Goal: Register for event/course

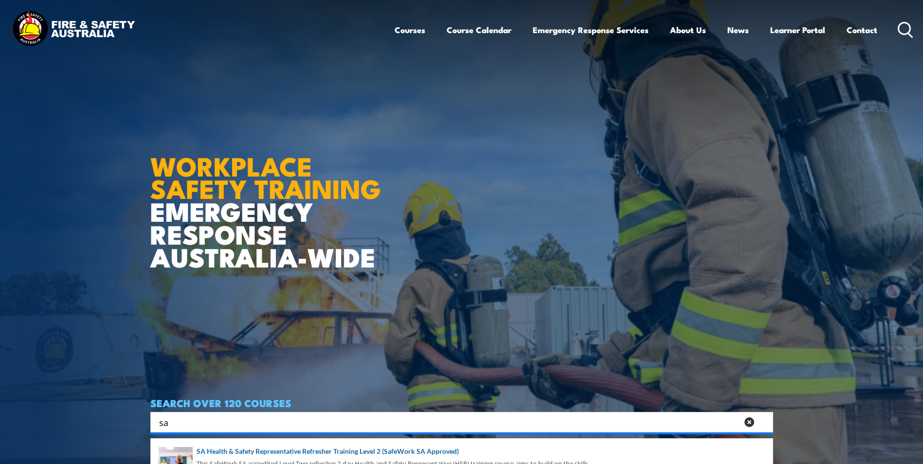
type input "s"
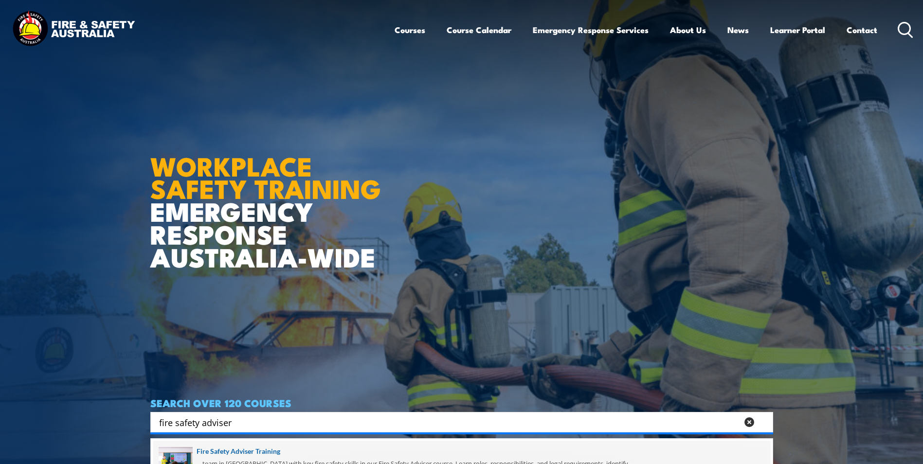
type input "fire safety adviser"
click at [277, 451] on span at bounding box center [461, 464] width 617 height 46
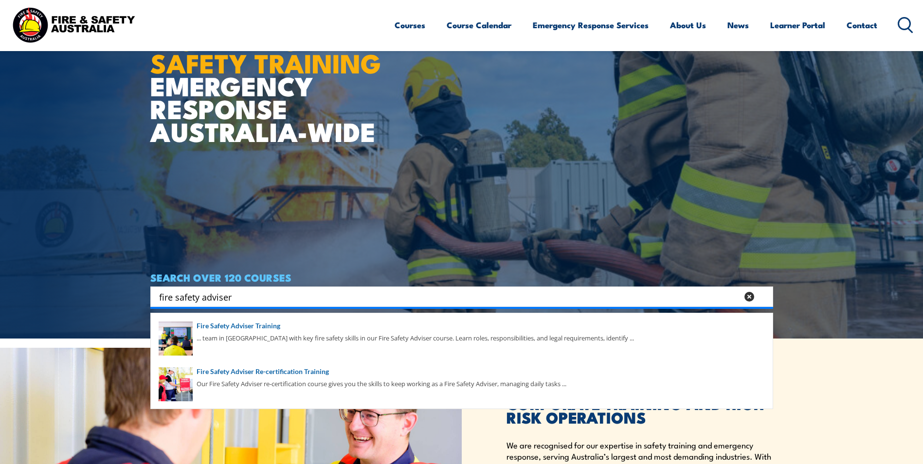
scroll to position [146, 0]
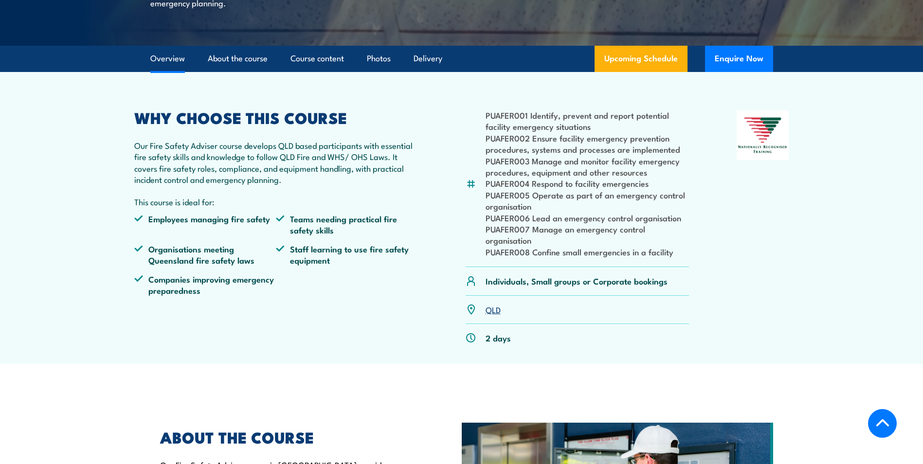
scroll to position [195, 0]
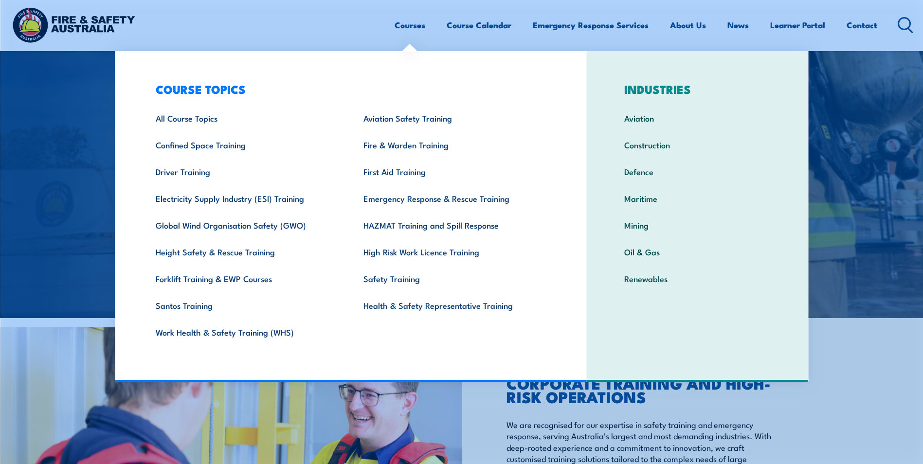
click at [414, 26] on link "Courses" at bounding box center [410, 25] width 31 height 26
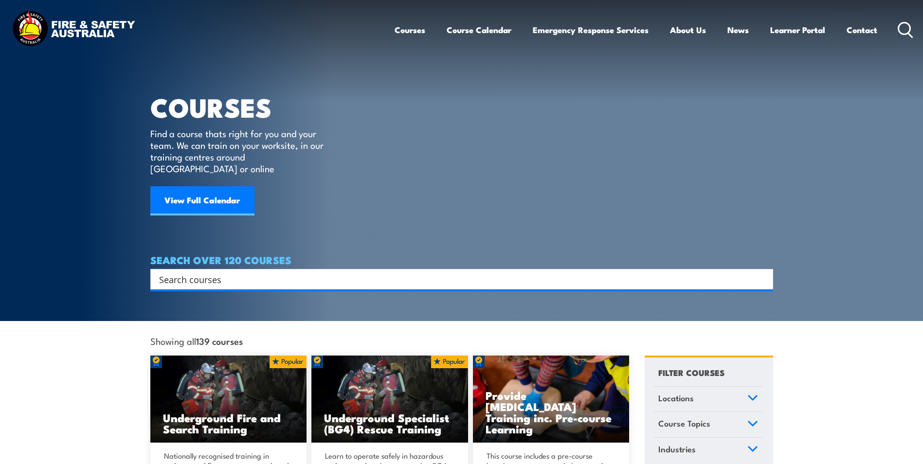
click at [227, 272] on input "Search input" at bounding box center [455, 279] width 593 height 15
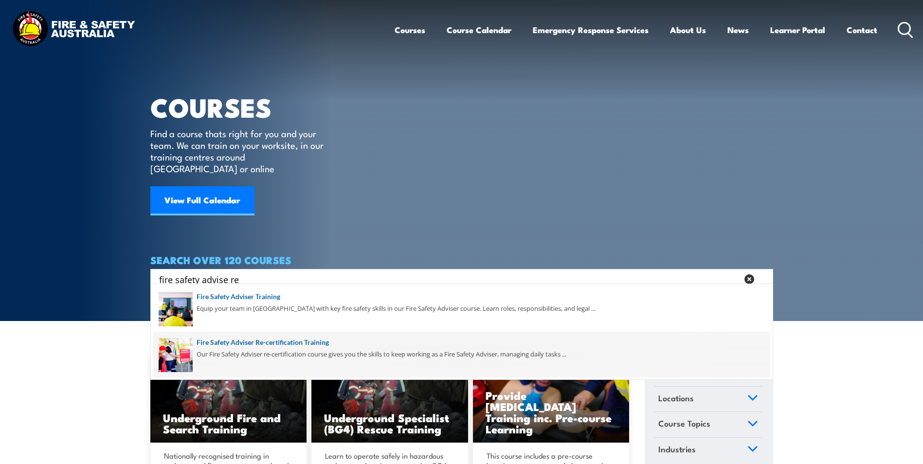
type input "fire safety advise re"
click at [247, 344] on span at bounding box center [461, 355] width 617 height 46
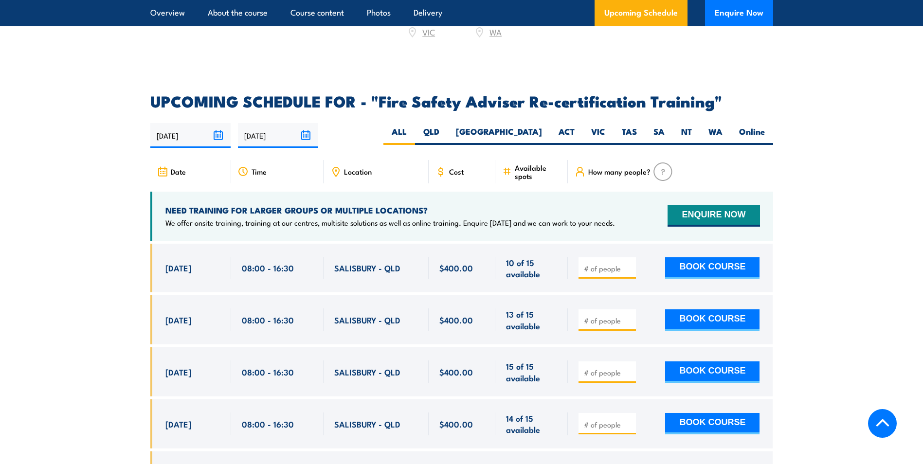
scroll to position [1459, 0]
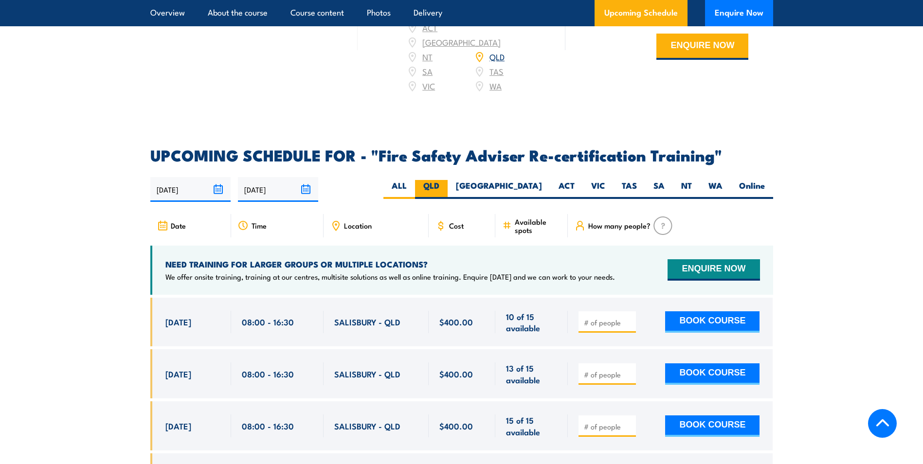
click at [448, 181] on label "QLD" at bounding box center [431, 189] width 33 height 19
click at [446, 181] on input "QLD" at bounding box center [442, 183] width 6 height 6
radio input "true"
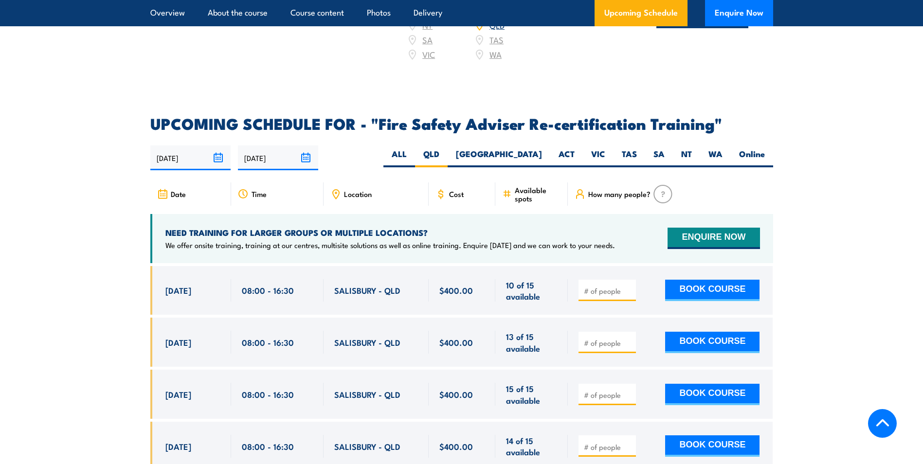
scroll to position [1508, 0]
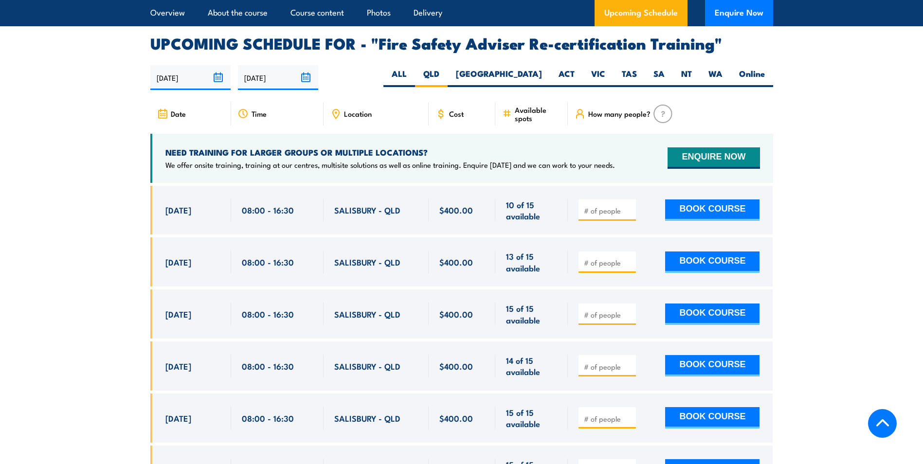
scroll to position [1554, 0]
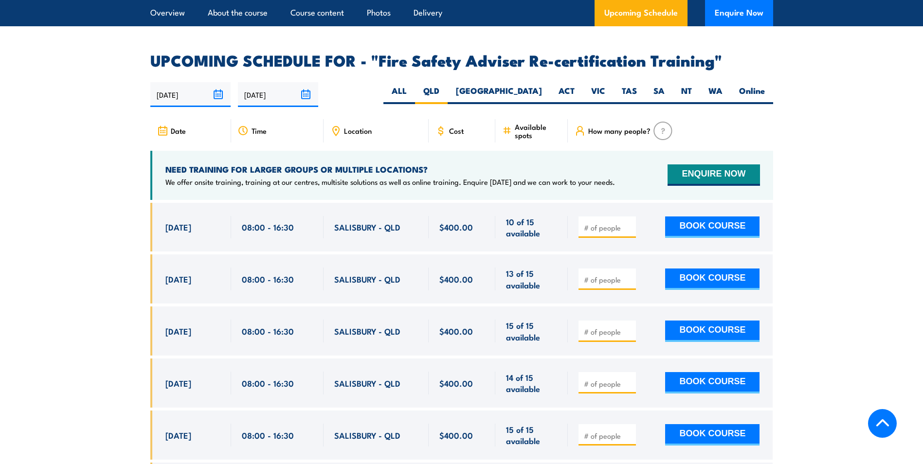
click at [590, 276] on input "number" at bounding box center [608, 280] width 49 height 10
click at [645, 314] on div at bounding box center [670, 330] width 205 height 49
click at [609, 275] on input "number" at bounding box center [608, 280] width 49 height 10
type input "1"
click at [627, 275] on input "1" at bounding box center [608, 280] width 49 height 10
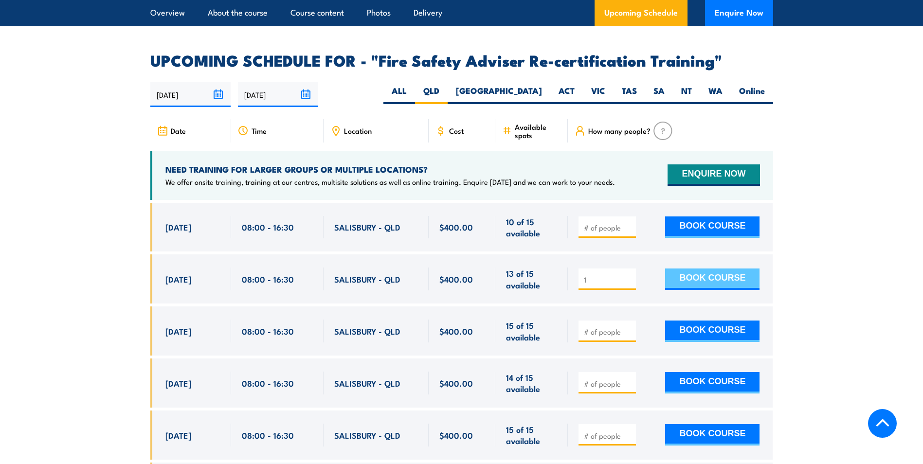
click at [700, 275] on button "BOOK COURSE" at bounding box center [712, 279] width 94 height 21
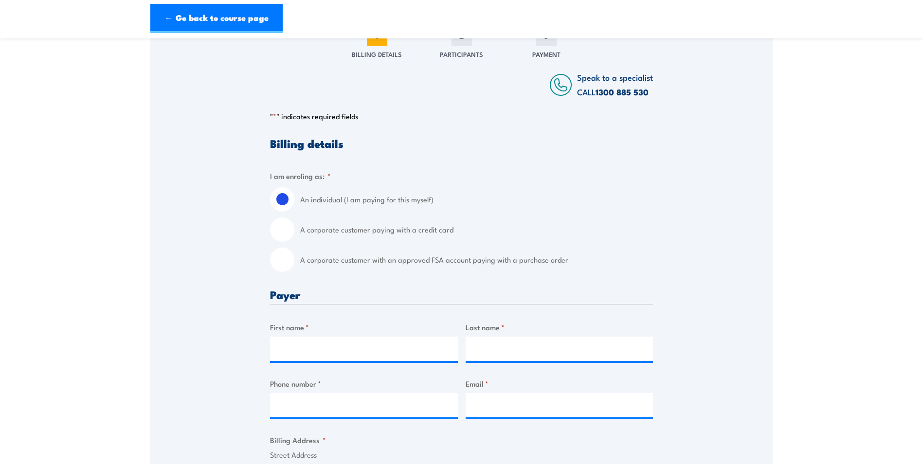
scroll to position [195, 0]
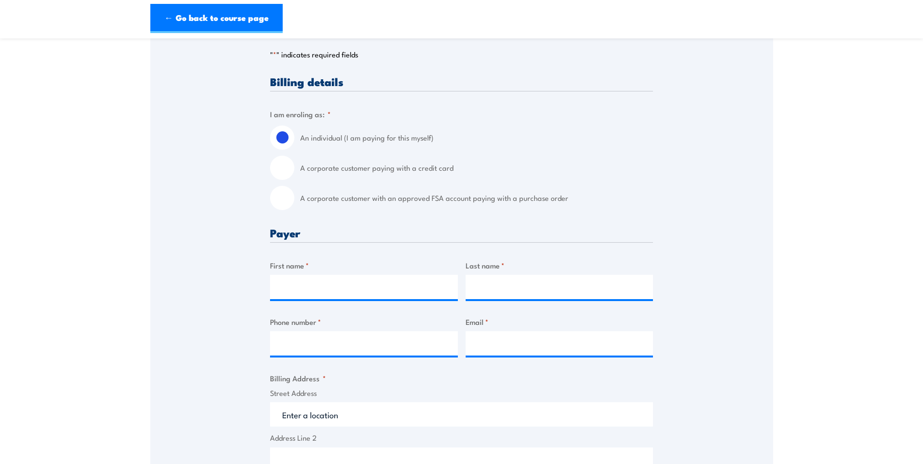
click at [288, 169] on input "A corporate customer paying with a credit card" at bounding box center [282, 168] width 24 height 24
radio input "true"
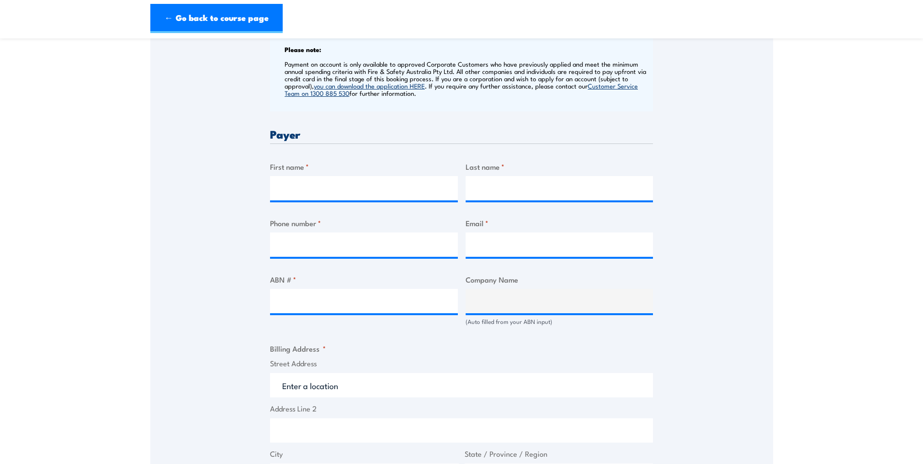
scroll to position [389, 0]
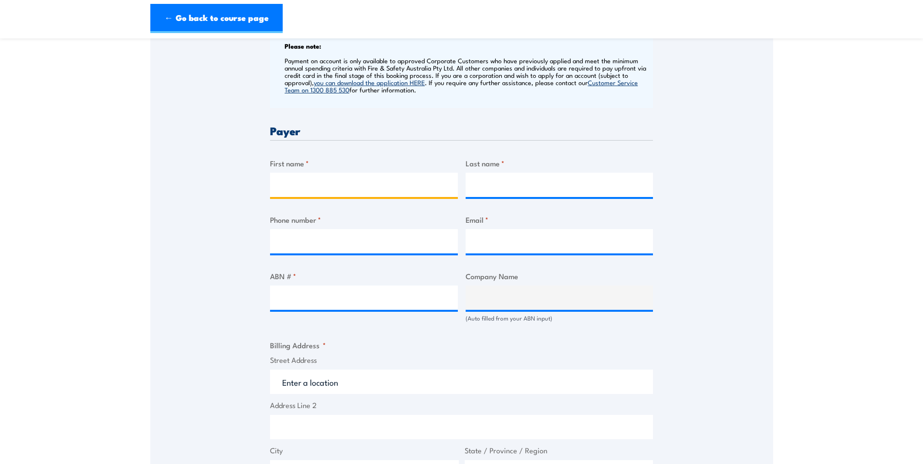
click at [286, 183] on input "First name *" at bounding box center [364, 185] width 188 height 24
type input "Kym"
click at [496, 191] on input "Last name *" at bounding box center [560, 185] width 188 height 24
type input "Krause"
click at [296, 239] on input "Phone number *" at bounding box center [364, 241] width 188 height 24
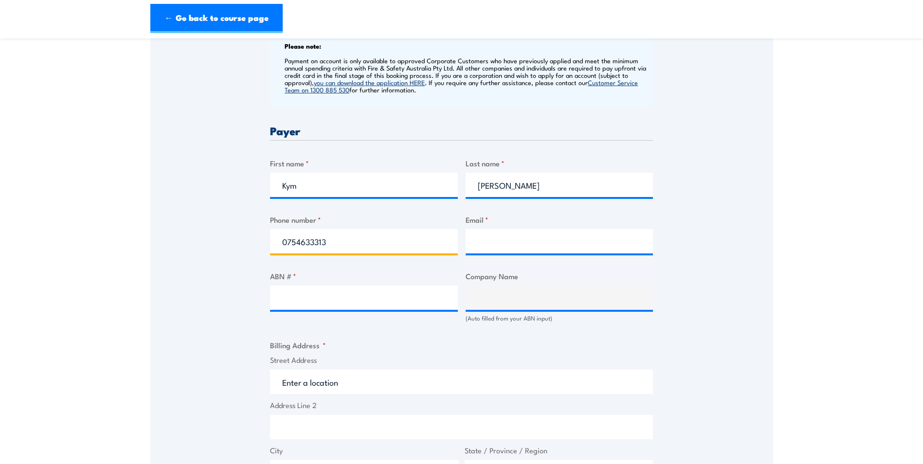
type input "0754633313"
click at [474, 242] on input "Email *" at bounding box center [560, 241] width 188 height 24
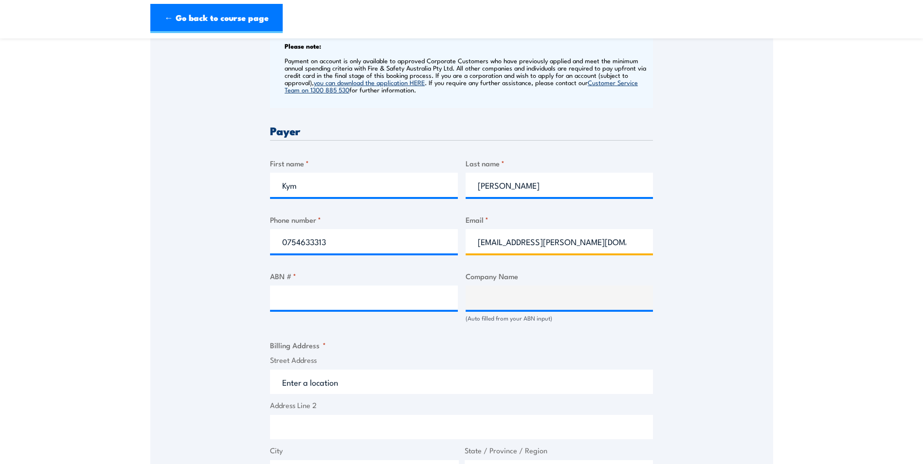
type input "kym.krause@health.qld.gov.au"
click at [273, 299] on input "ABN # *" at bounding box center [364, 298] width 188 height 24
type input "64468984022"
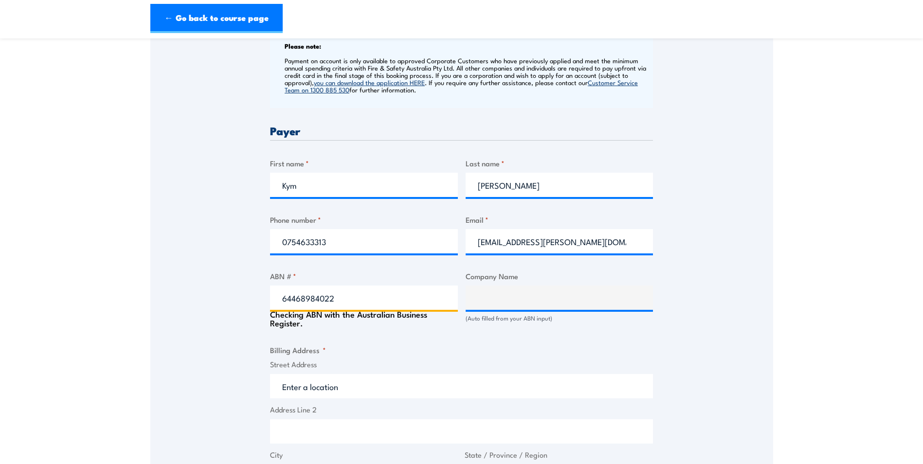
type input "WEST MORETON HOSPITAL AND HEALTH SERVICE"
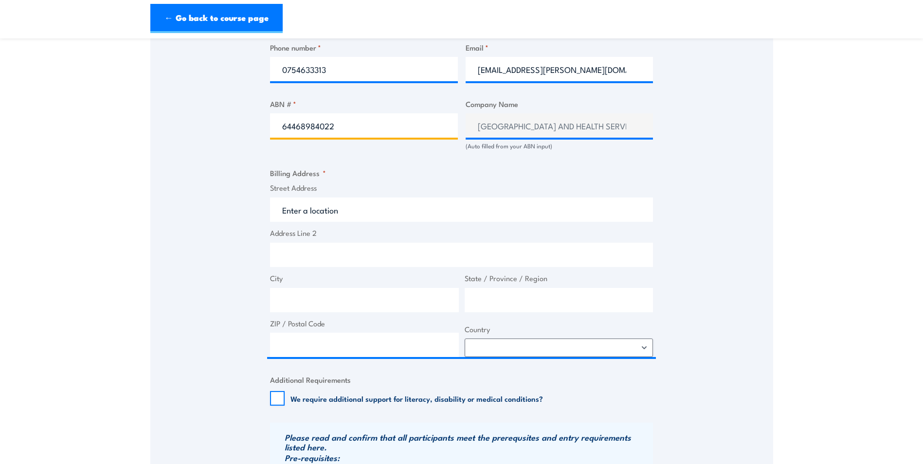
scroll to position [584, 0]
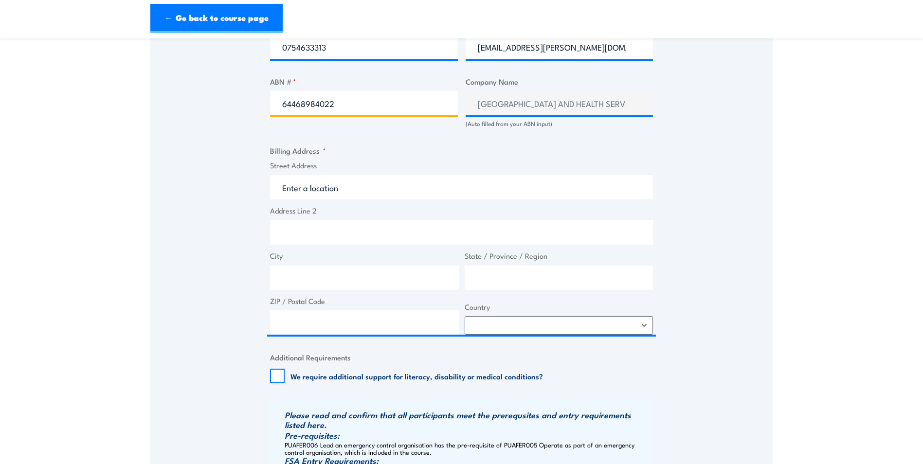
type input "64468984022"
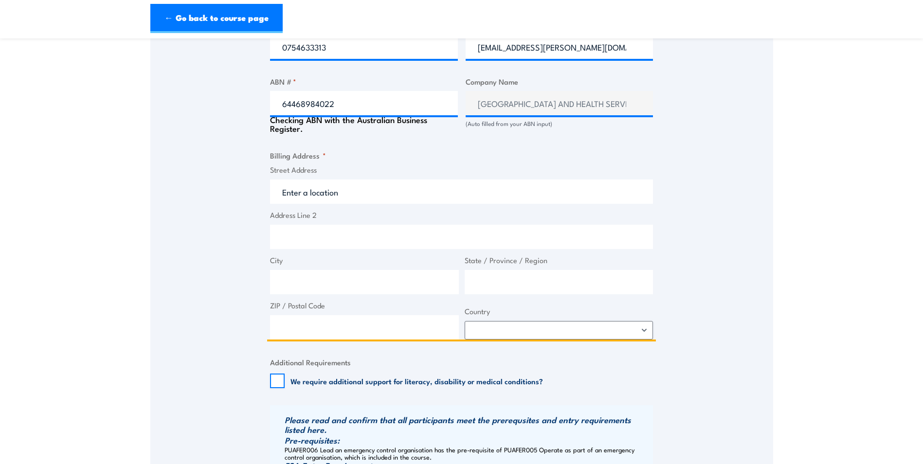
click at [292, 190] on input "Street Address" at bounding box center [461, 192] width 383 height 24
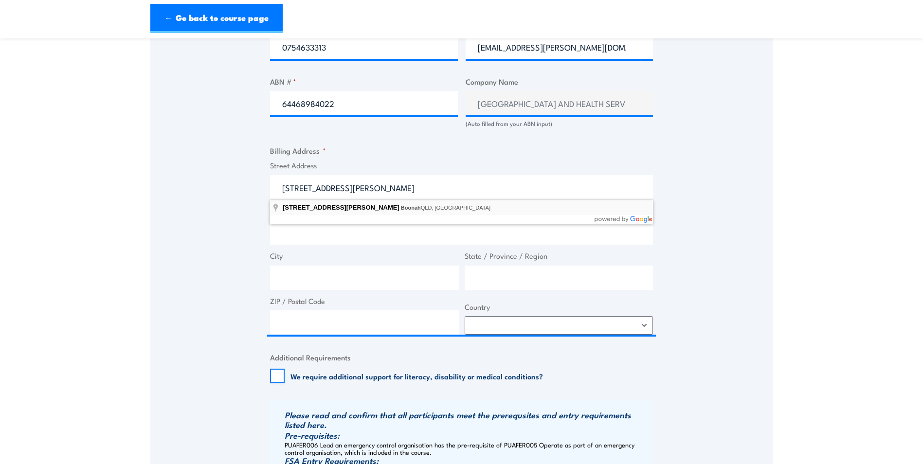
type input "1-17 Leonard Street, Boonah QLD, Australia"
type input "1 Leonard St"
type input "Boonah"
type input "Queensland"
type input "4310"
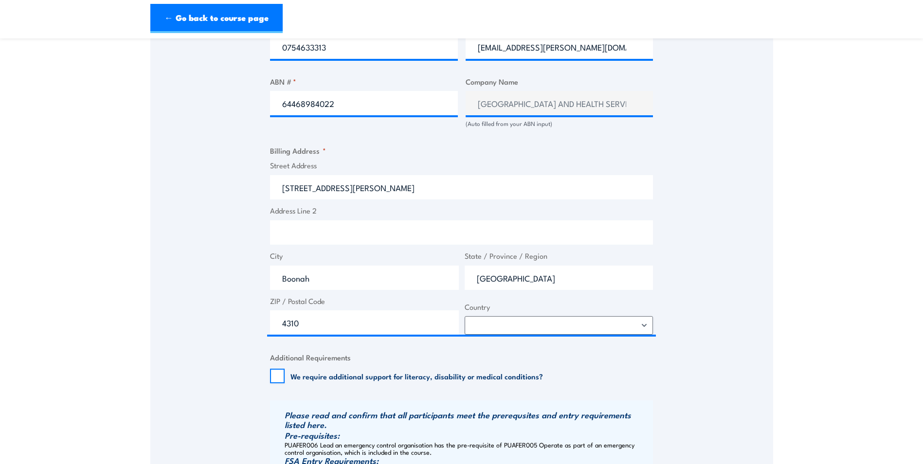
select select "Australia"
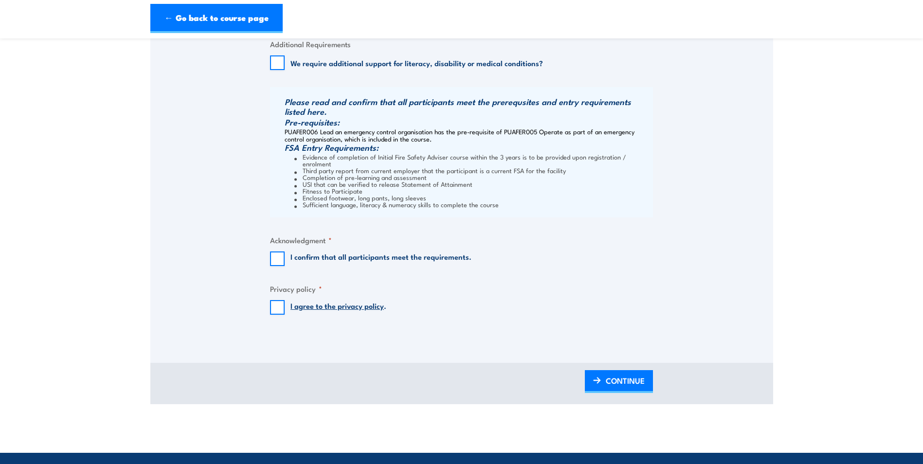
scroll to position [876, 0]
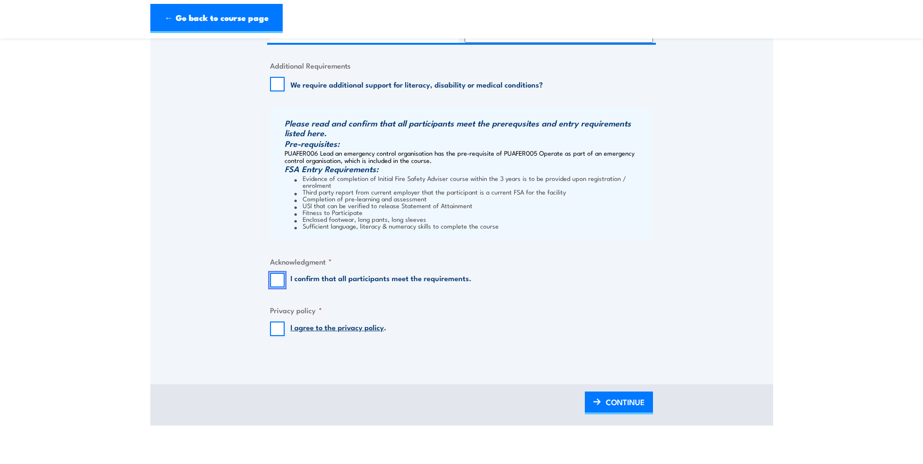
click at [274, 273] on input "I confirm that all participants meet the requirements." at bounding box center [277, 280] width 15 height 15
checkbox input "true"
click at [278, 322] on input "I agree to the privacy policy ." at bounding box center [277, 329] width 15 height 15
checkbox input "true"
click at [628, 396] on span "CONTINUE" at bounding box center [625, 402] width 39 height 26
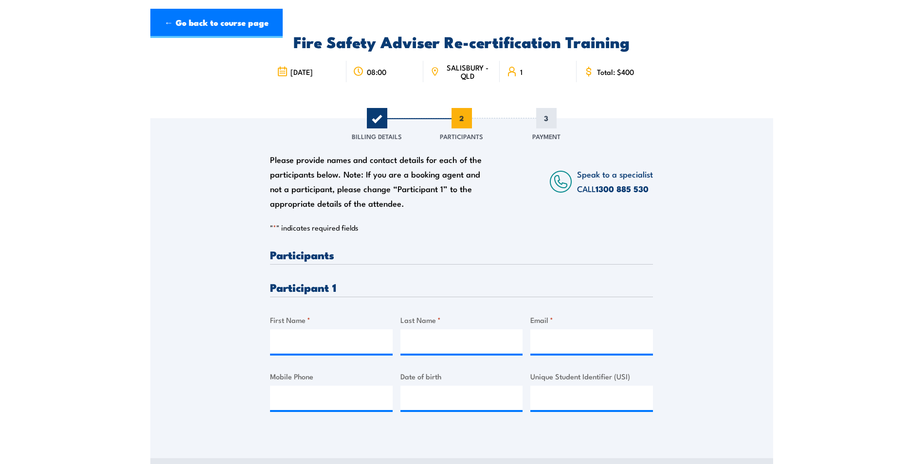
scroll to position [0, 0]
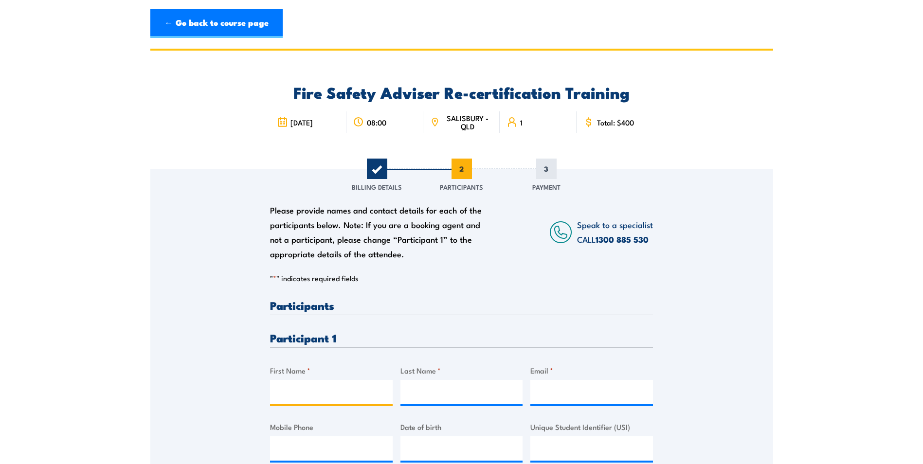
click at [296, 391] on input "First Name *" at bounding box center [331, 392] width 123 height 24
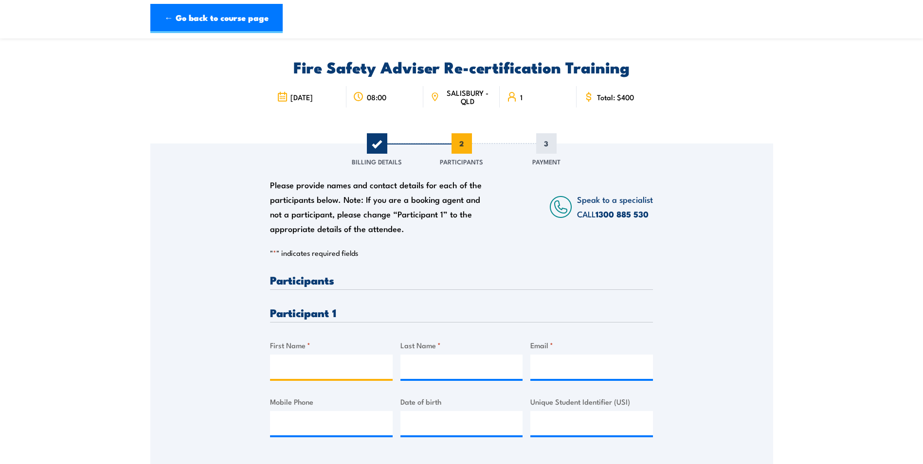
scroll to position [49, 0]
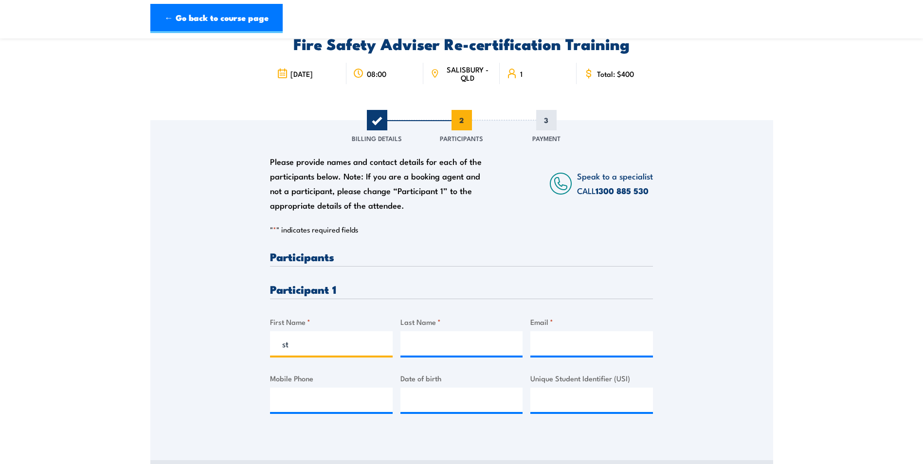
type input "s"
type input "Stuart"
type input "c"
type input "Chalk"
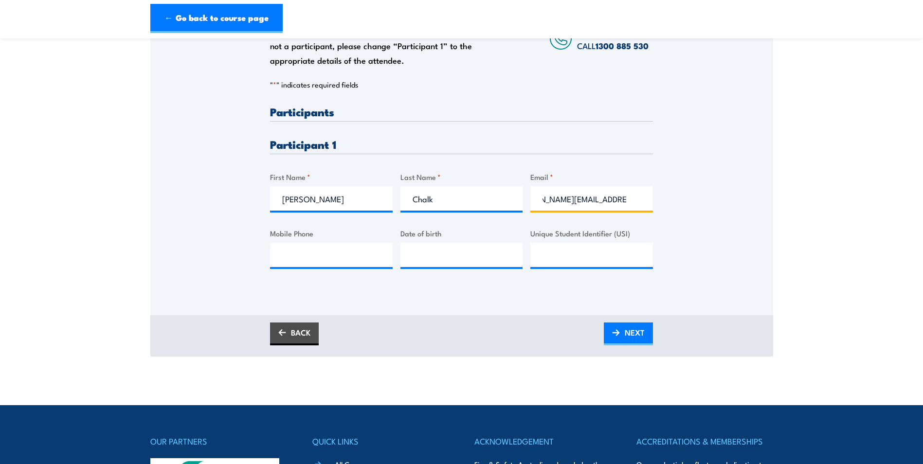
scroll to position [195, 0]
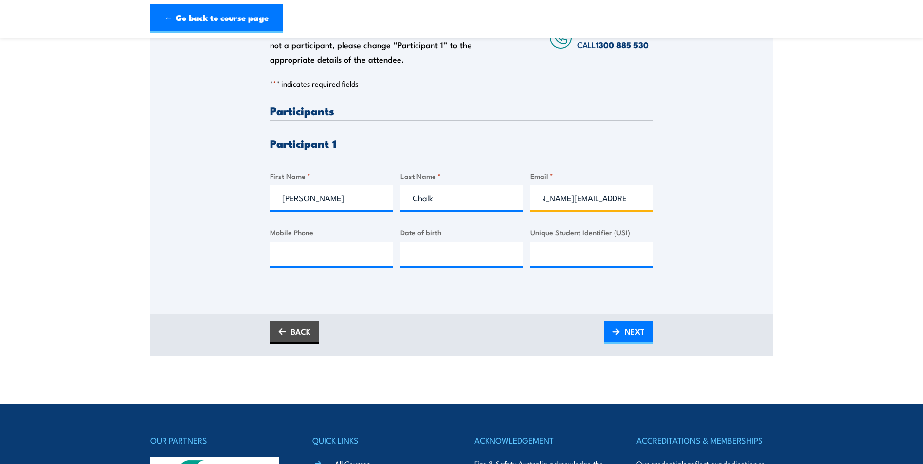
type input "stuart.chalk@health.qld.gov.au"
click at [296, 254] on input "Mobile Phone" at bounding box center [331, 254] width 123 height 24
type input "0418720975"
click at [422, 251] on input "__/__/____" at bounding box center [461, 254] width 123 height 24
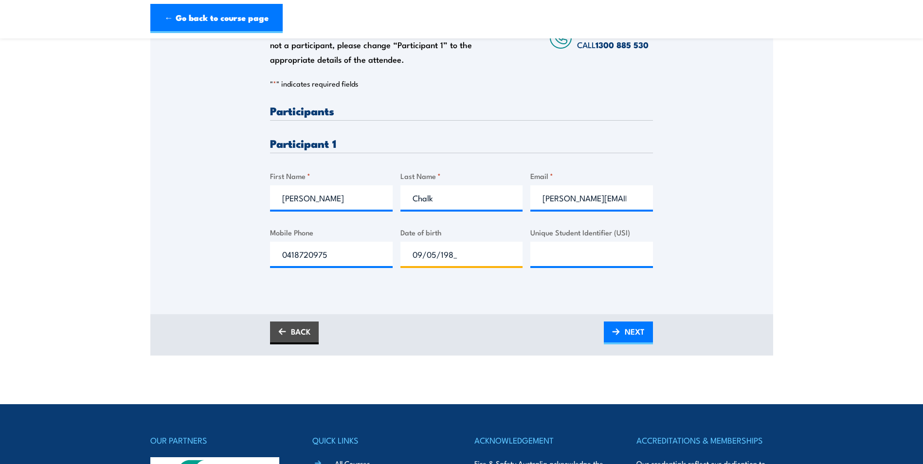
type input "09/05/1983"
click at [553, 258] on input "Unique Student Identifier (USI)" at bounding box center [591, 254] width 123 height 24
click at [579, 263] on input "Unique Student Identifier (USI)" at bounding box center [591, 254] width 123 height 24
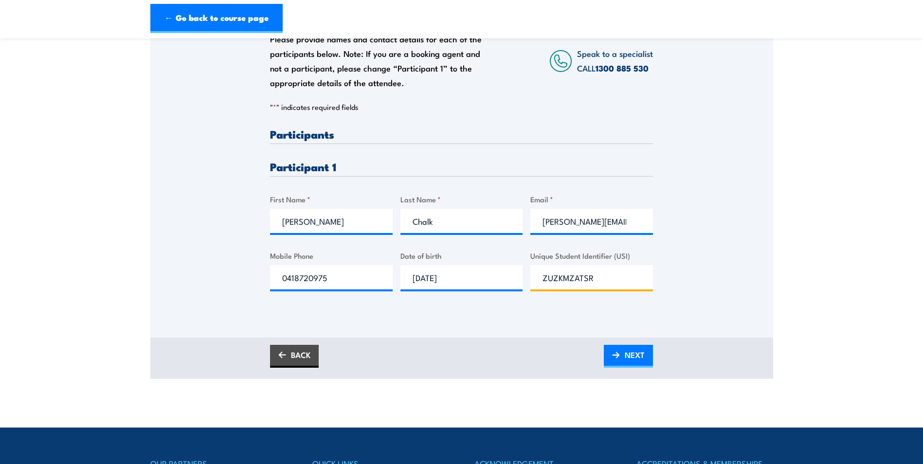
scroll to position [195, 0]
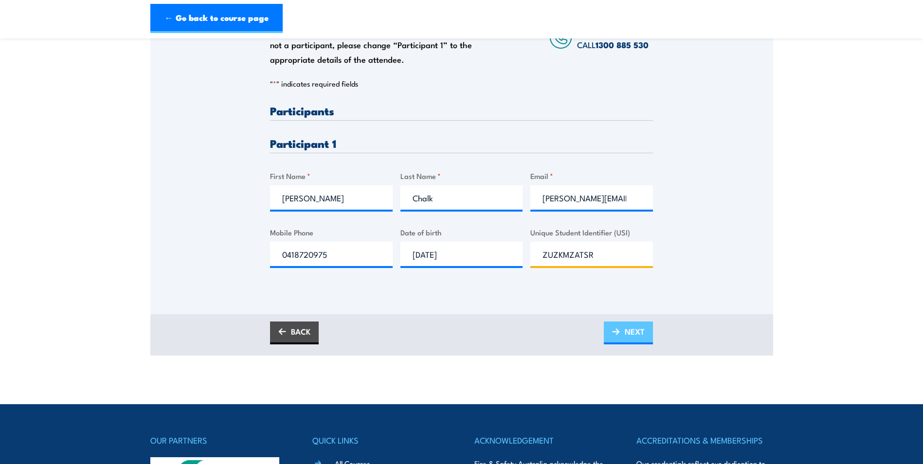
type input "ZUZKMZATSR"
click at [628, 331] on span "NEXT" at bounding box center [635, 332] width 20 height 26
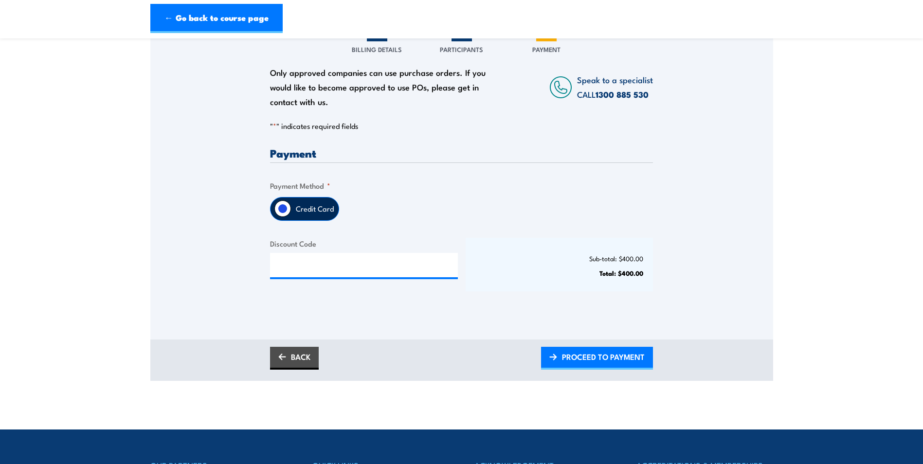
scroll to position [49, 0]
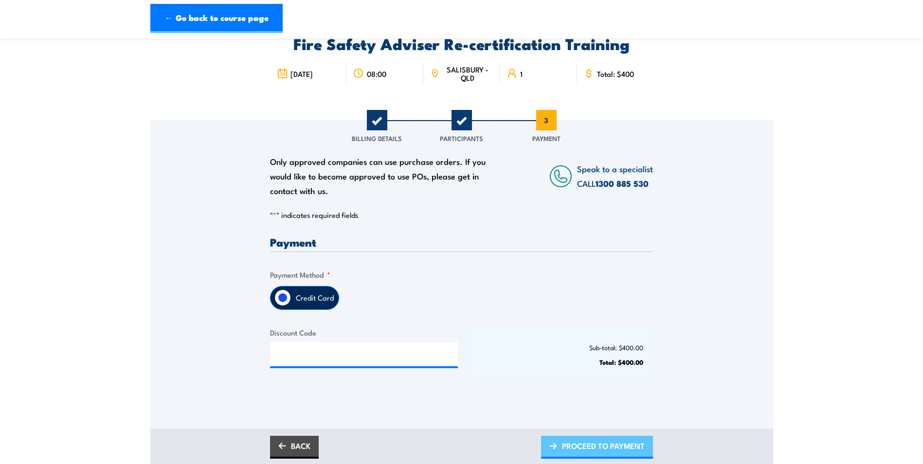
click at [605, 448] on span "PROCEED TO PAYMENT" at bounding box center [603, 446] width 83 height 26
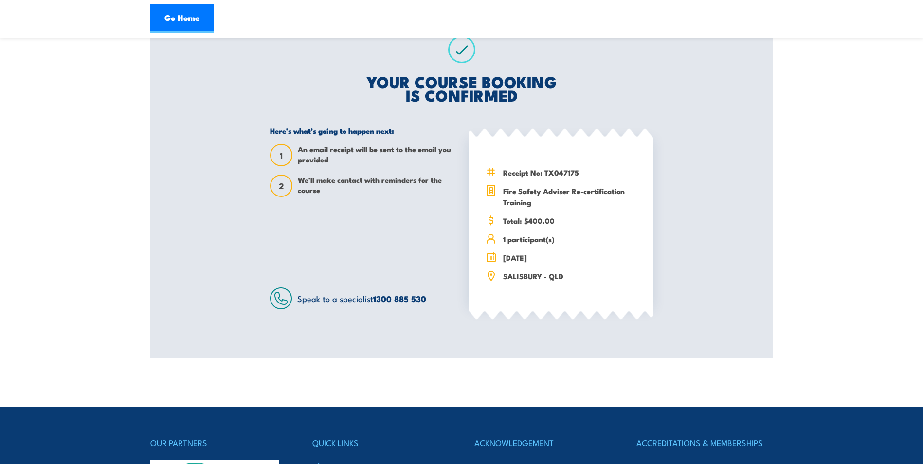
scroll to position [49, 0]
